Goal: Navigation & Orientation: Find specific page/section

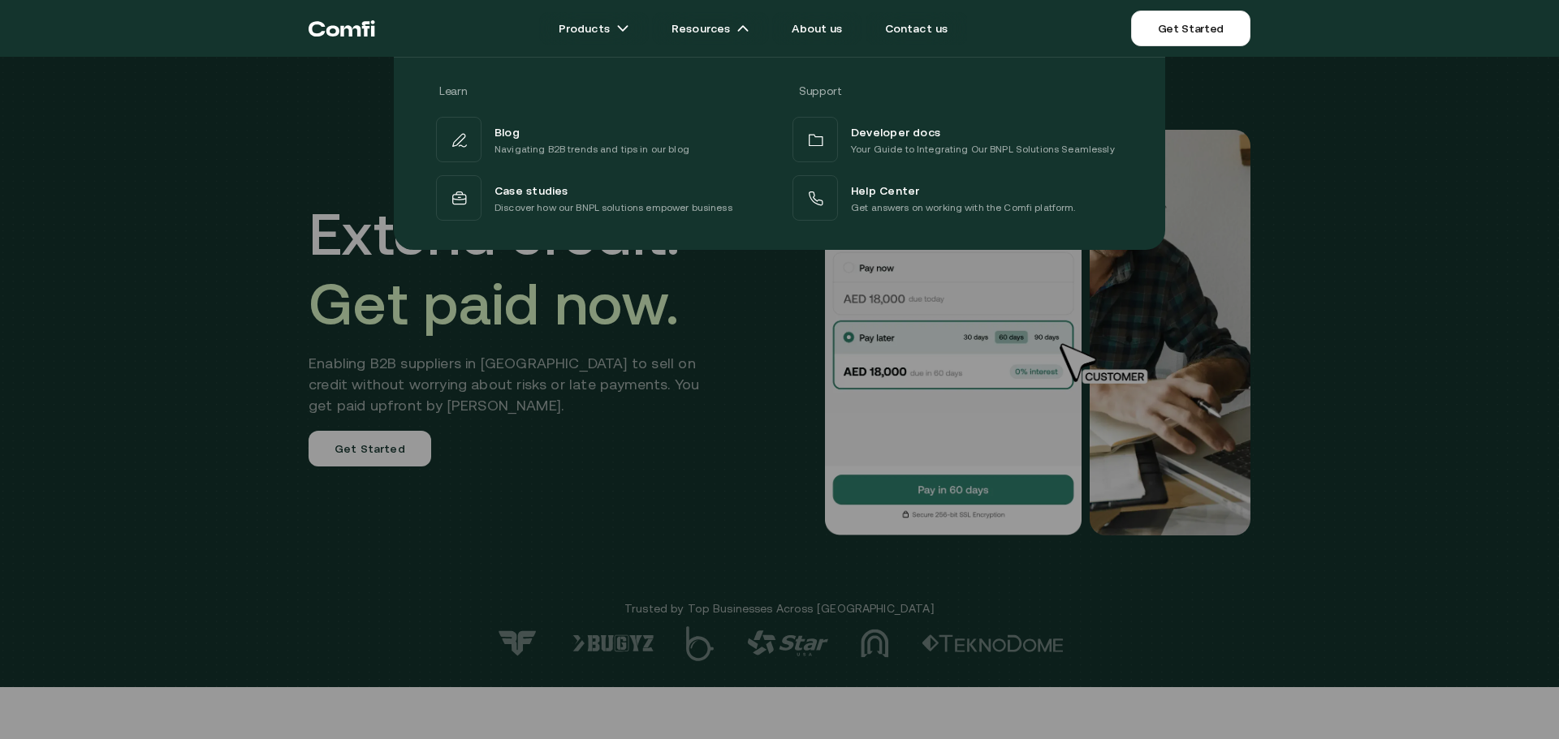
click at [272, 232] on div "Learn Support Blog Navigating B2B trends and tips in our blog Developer docs Yo…" at bounding box center [779, 147] width 1559 height 205
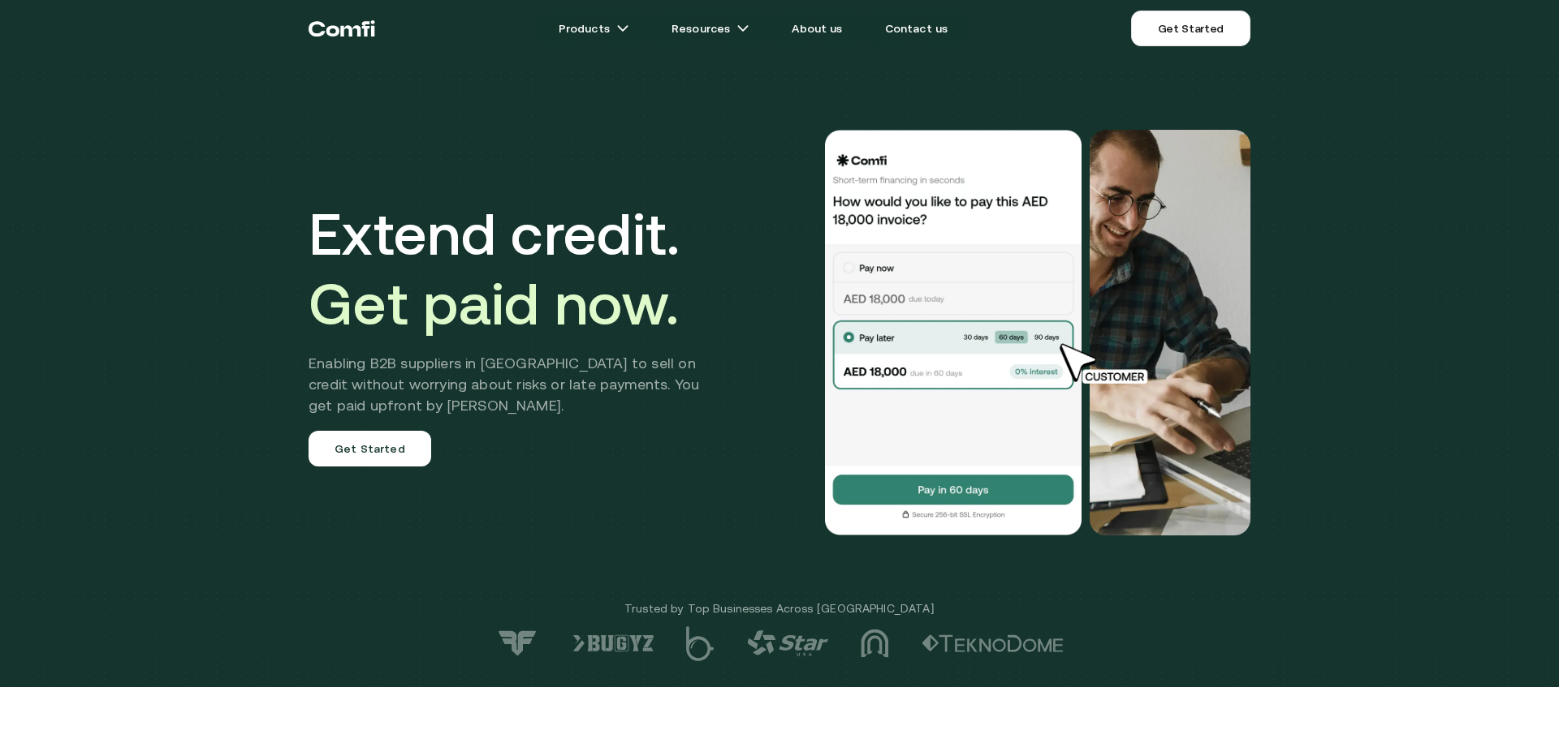
drag, startPoint x: 1333, startPoint y: 305, endPoint x: 1269, endPoint y: 304, distance: 64.1
click at [1327, 305] on div "Extend credit. Get paid now. Enabling B2B suppliers in [GEOGRAPHIC_DATA] to sel…" at bounding box center [779, 344] width 1559 height 688
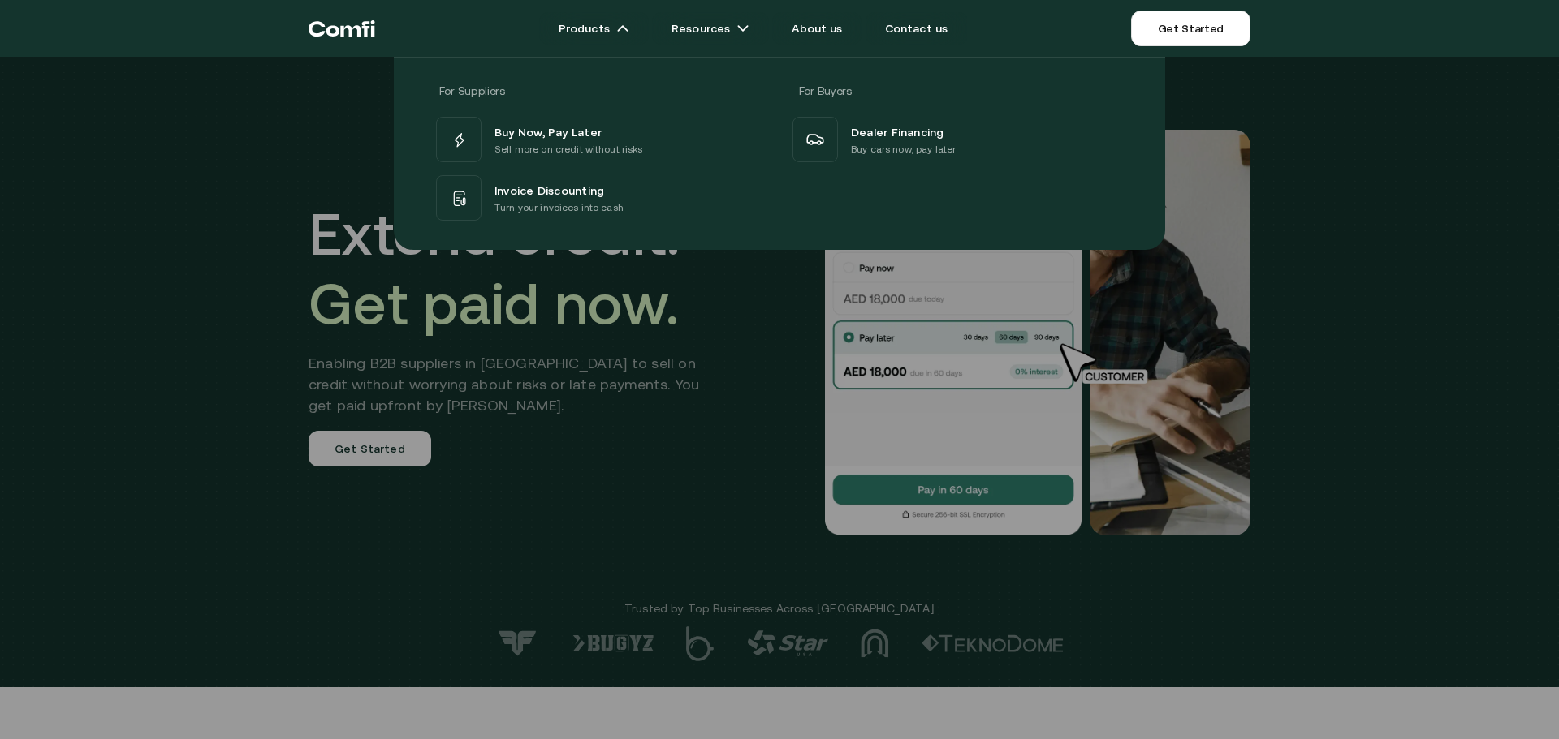
click at [140, 268] on div at bounding box center [779, 426] width 1559 height 739
drag, startPoint x: 1330, startPoint y: 303, endPoint x: 1302, endPoint y: 292, distance: 29.5
click at [1328, 301] on div at bounding box center [779, 426] width 1559 height 739
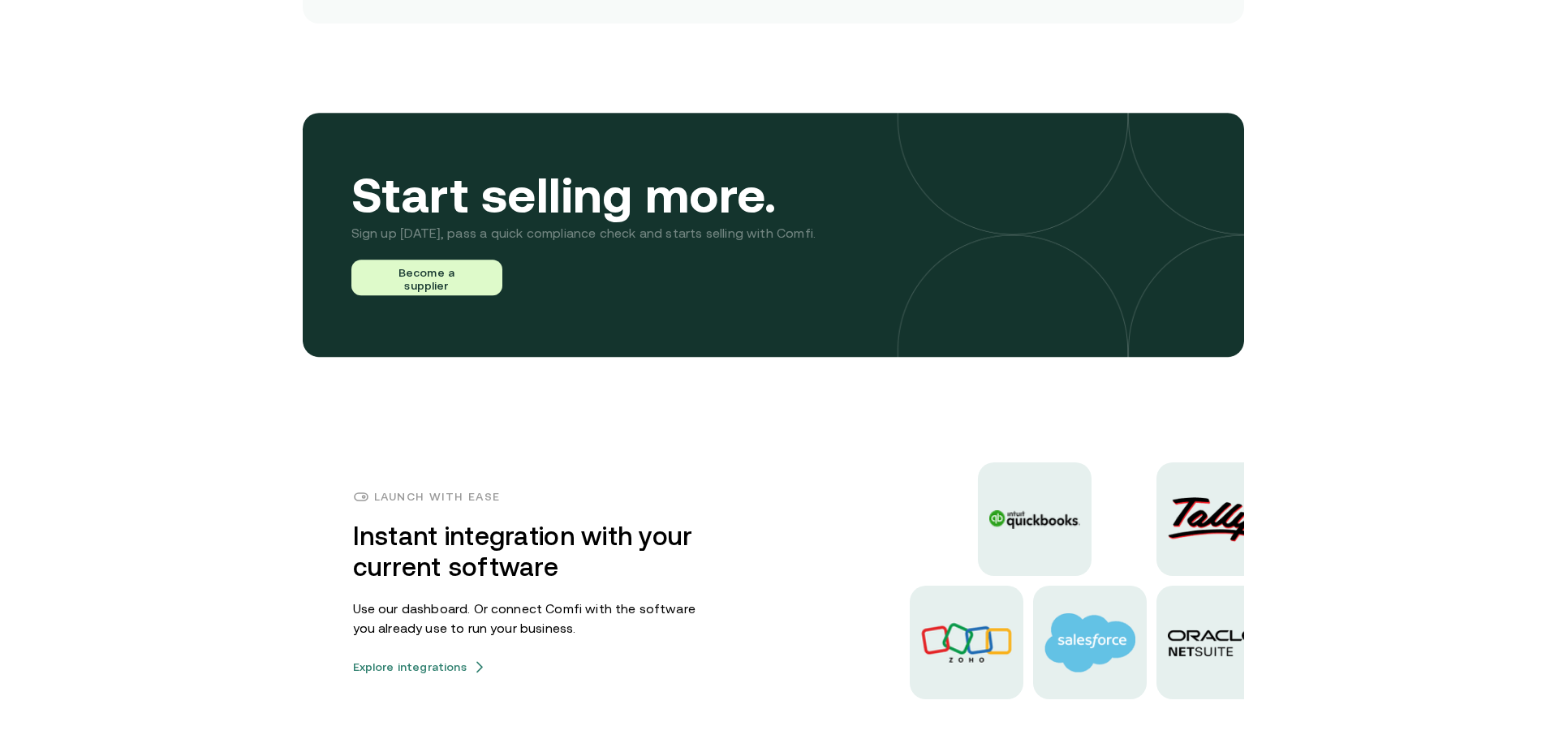
scroll to position [4221, 0]
